Goal: Information Seeking & Learning: Learn about a topic

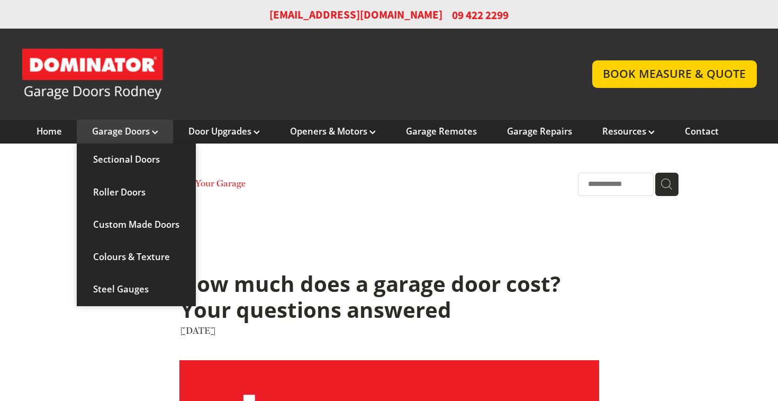
click at [125, 132] on link "Garage Doors" at bounding box center [125, 131] width 66 height 12
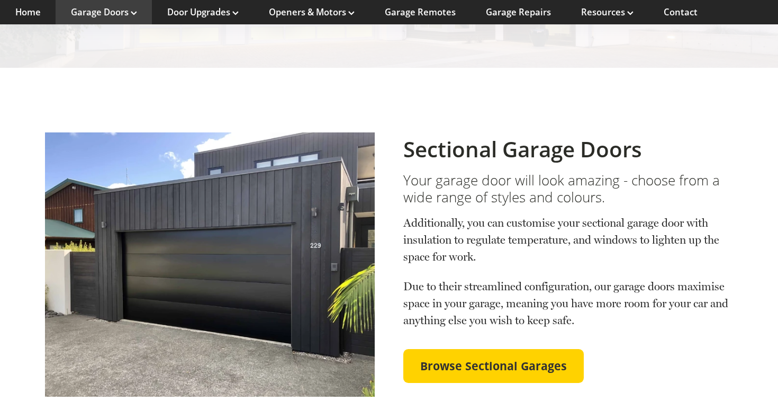
scroll to position [291, 0]
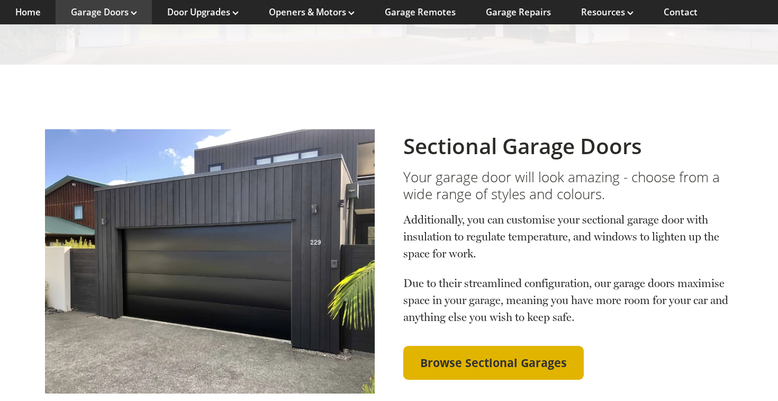
click at [508, 356] on span "Browse Sectional Garages" at bounding box center [493, 363] width 147 height 14
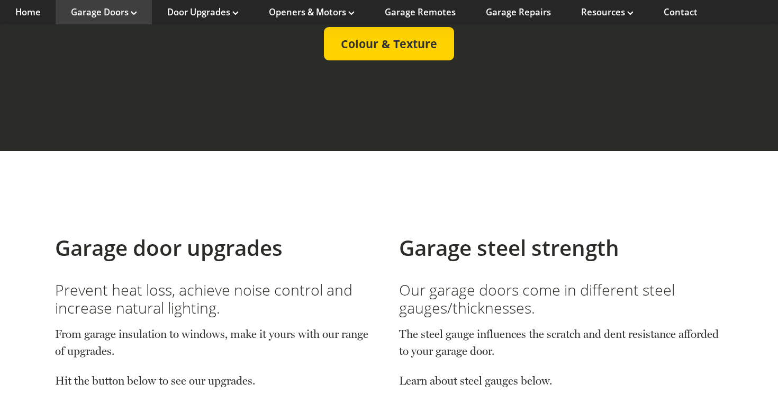
scroll to position [1659, 0]
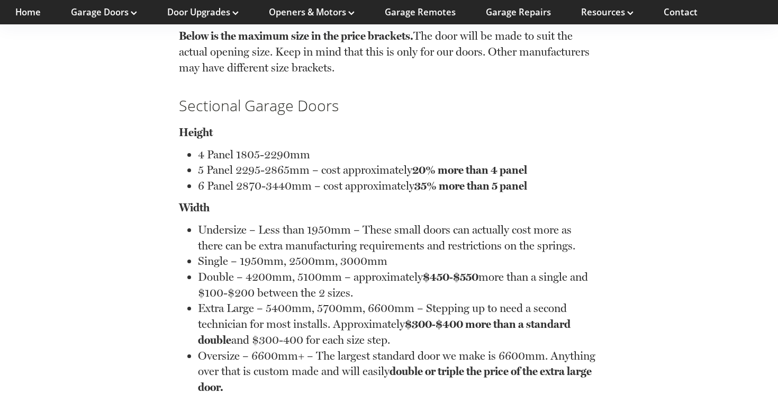
scroll to position [7657, 0]
